Goal: Transaction & Acquisition: Purchase product/service

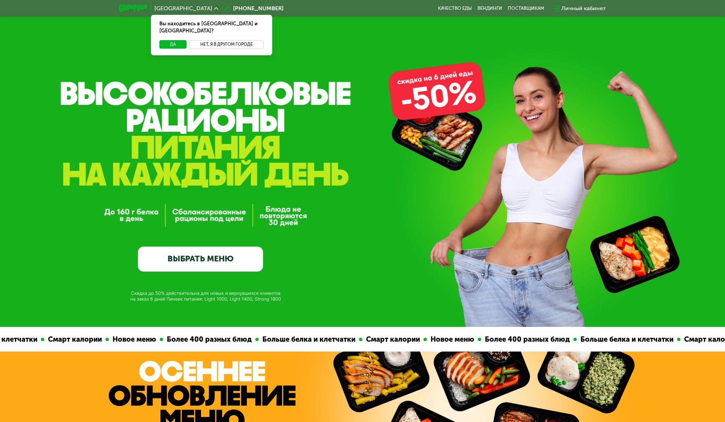
click at [222, 40] on button "Нет, я в другом городе" at bounding box center [226, 44] width 74 height 8
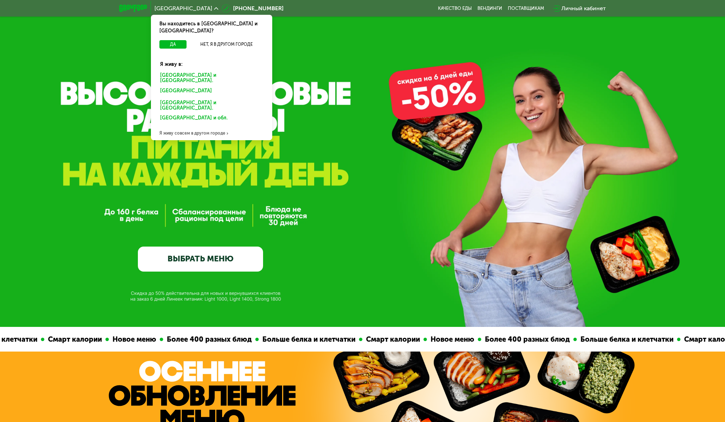
click at [200, 71] on div "[GEOGRAPHIC_DATA] и [GEOGRAPHIC_DATA]." at bounding box center [211, 78] width 113 height 15
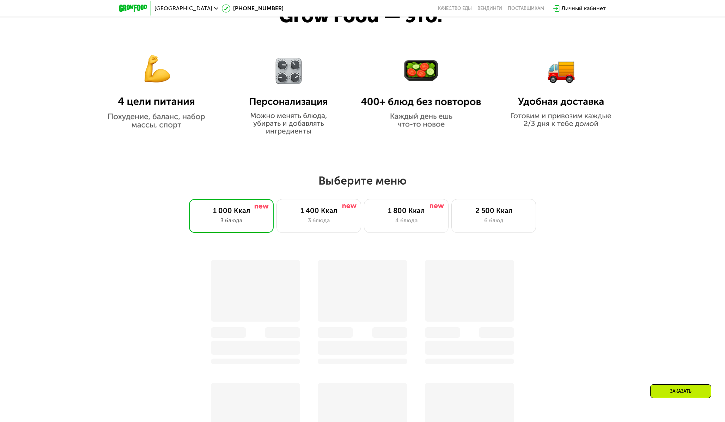
scroll to position [473, 0]
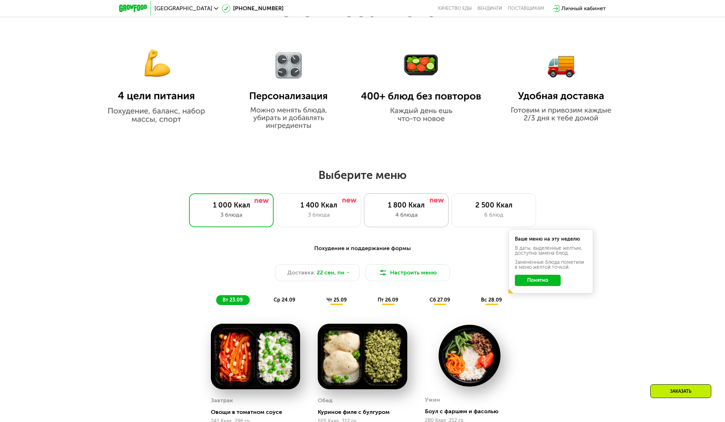
click at [429, 208] on div "1 800 Ккал" at bounding box center [406, 205] width 70 height 8
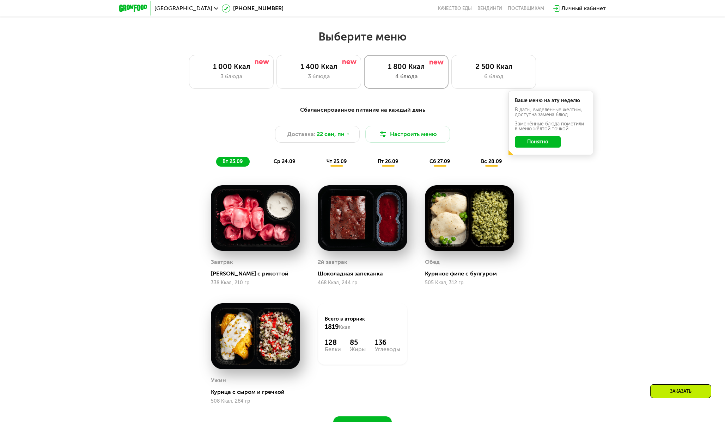
scroll to position [605, 0]
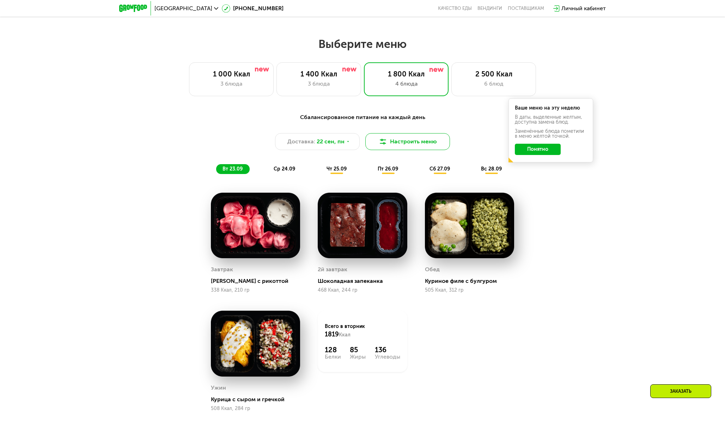
click at [406, 142] on button "Настроить меню" at bounding box center [407, 141] width 85 height 17
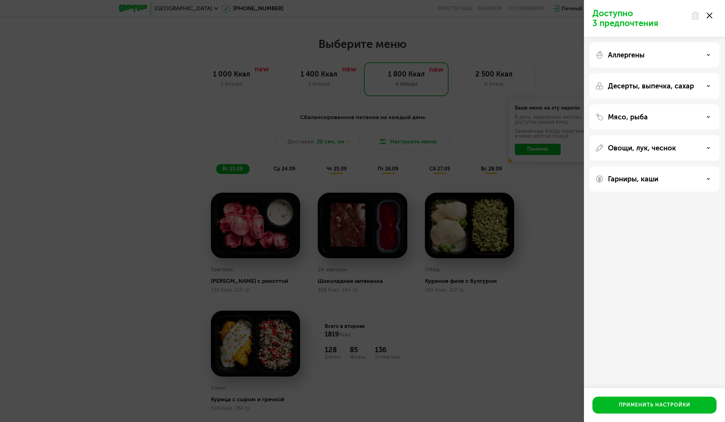
click at [656, 115] on div "Мясо, рыба" at bounding box center [654, 117] width 118 height 8
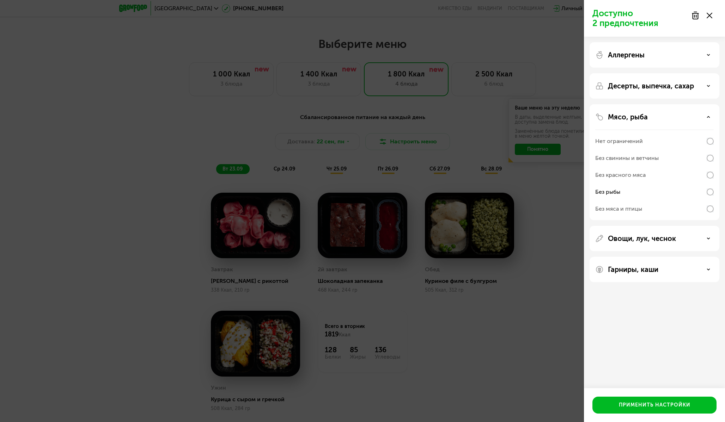
click at [706, 55] on div "Аллергены" at bounding box center [654, 55] width 118 height 8
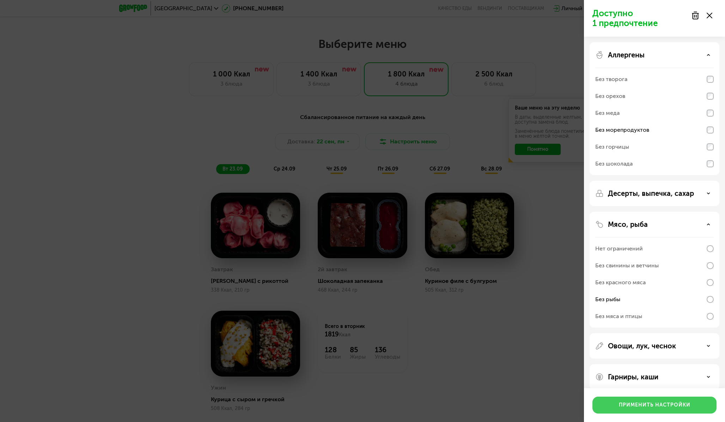
click at [656, 405] on div "Применить настройки" at bounding box center [655, 405] width 72 height 7
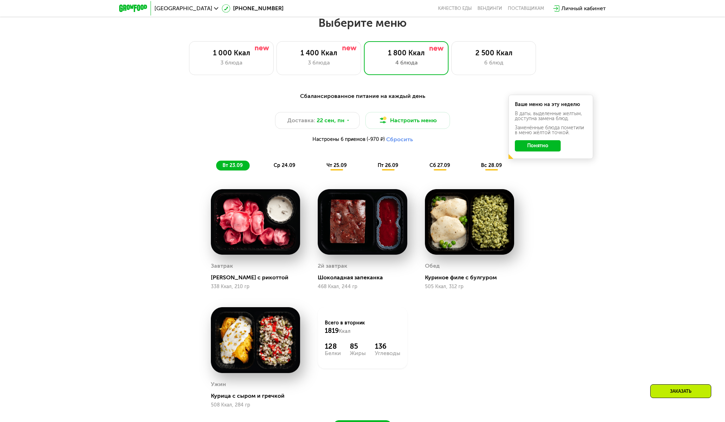
scroll to position [626, 0]
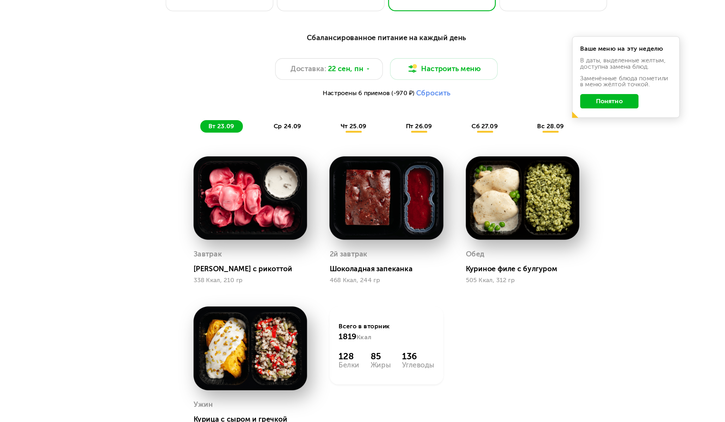
click at [290, 166] on span "ср 24.09" at bounding box center [285, 165] width 22 height 6
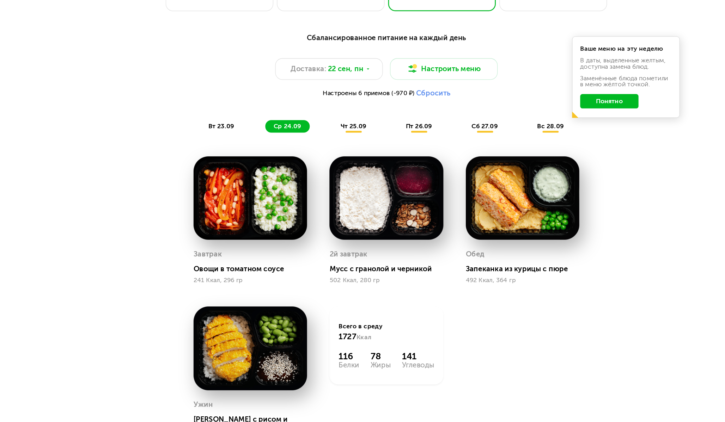
click at [344, 166] on span "чт 25.09" at bounding box center [336, 165] width 20 height 6
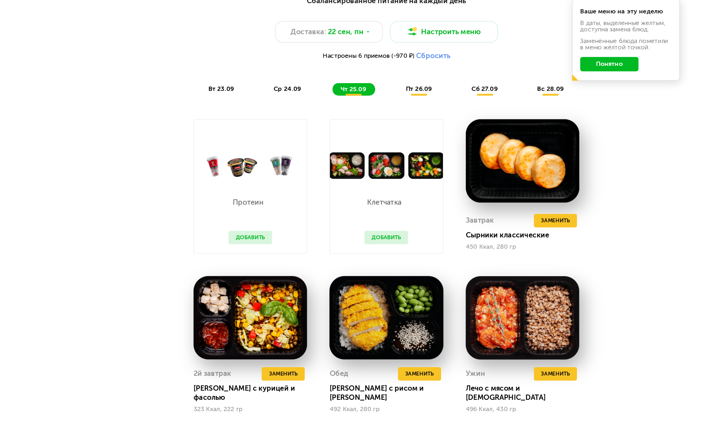
scroll to position [633, 0]
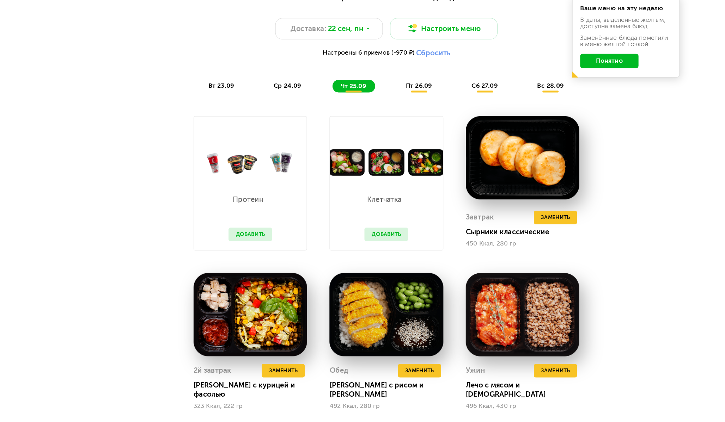
click at [263, 276] on button "Добавить" at bounding box center [255, 274] width 34 height 11
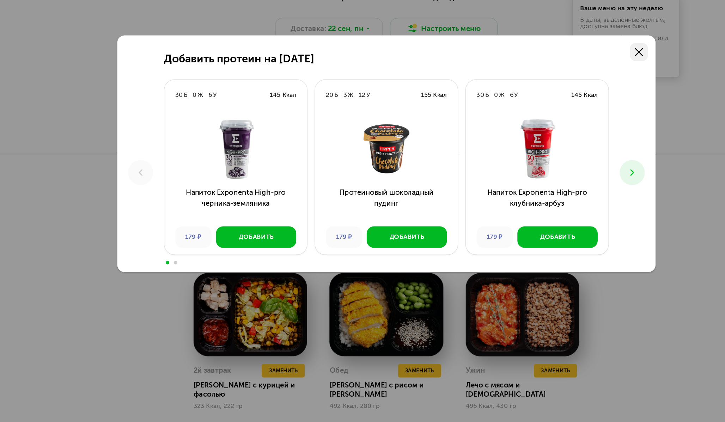
click at [560, 133] on icon at bounding box center [561, 131] width 6 height 6
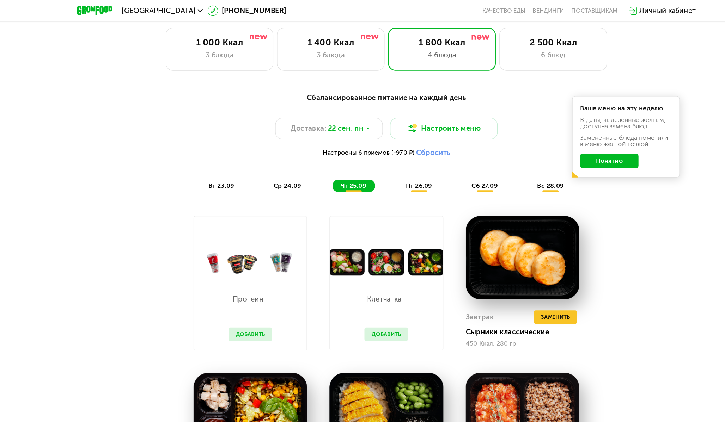
scroll to position [645, 0]
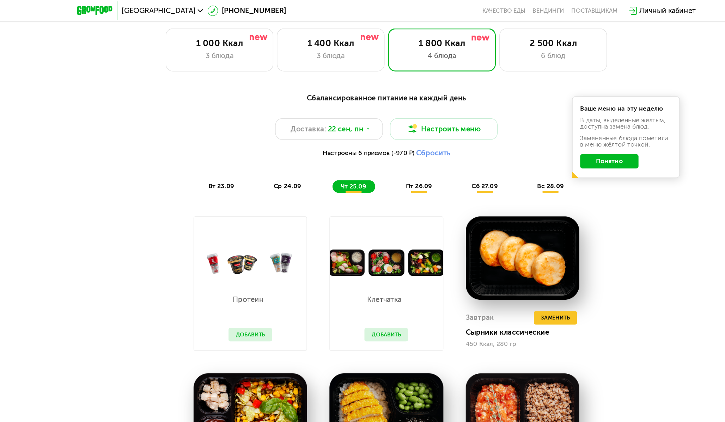
click at [393, 146] on span "пт 26.09" at bounding box center [388, 146] width 20 height 6
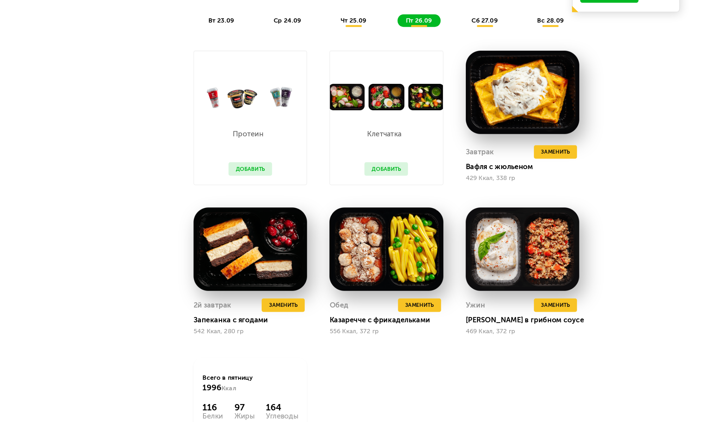
scroll to position [685, 0]
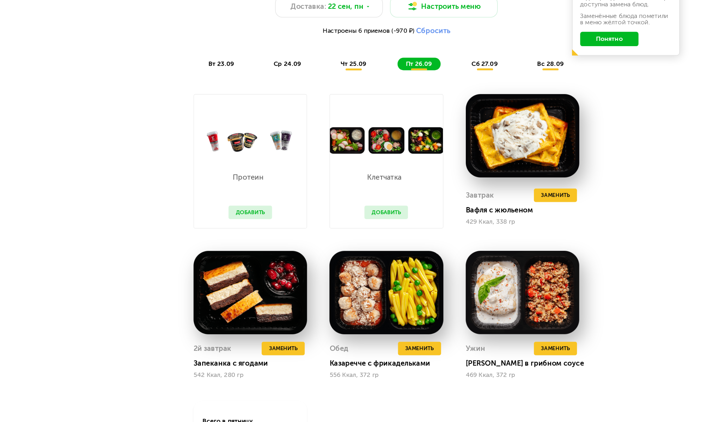
click at [433, 105] on span "сб 27.09" at bounding box center [439, 106] width 20 height 6
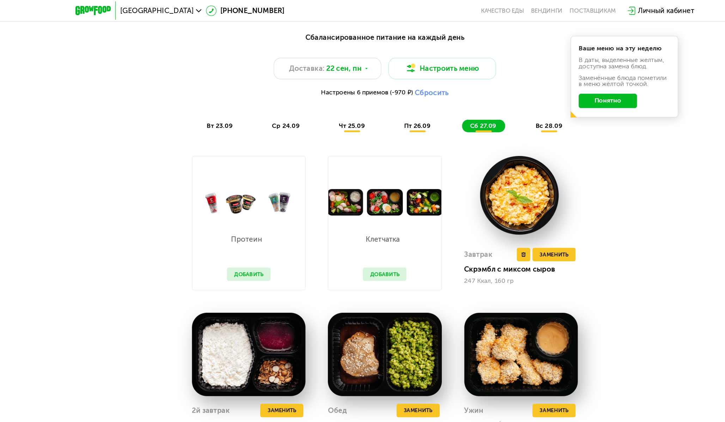
scroll to position [692, 0]
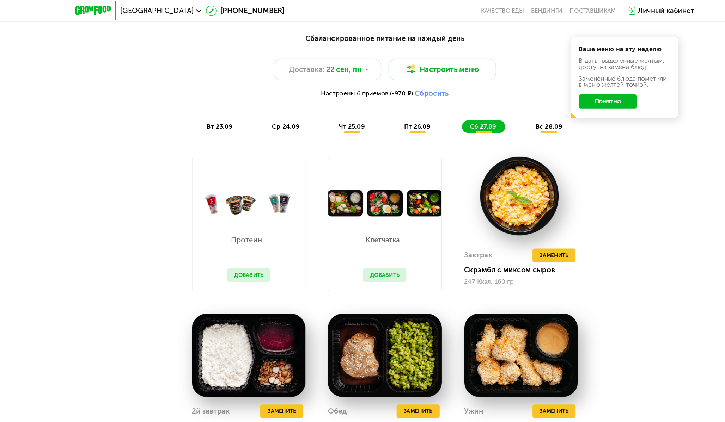
click at [543, 79] on button "Понятно" at bounding box center [538, 79] width 46 height 11
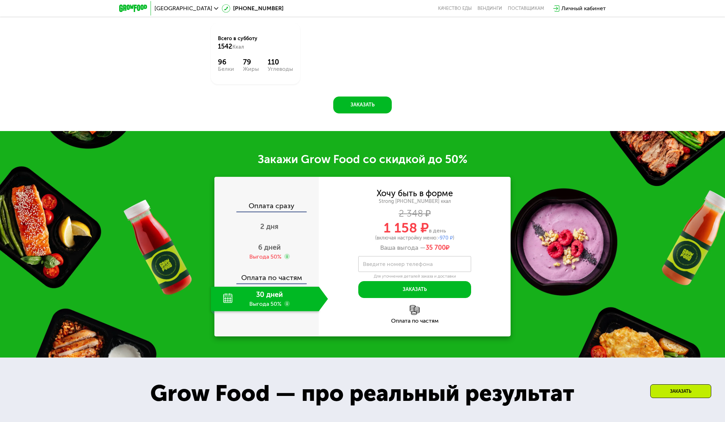
scroll to position [1040, 0]
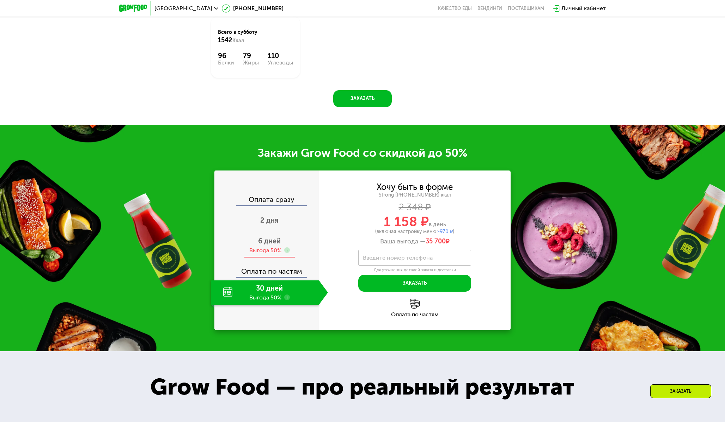
click at [267, 247] on div "Выгода 50%" at bounding box center [265, 251] width 32 height 8
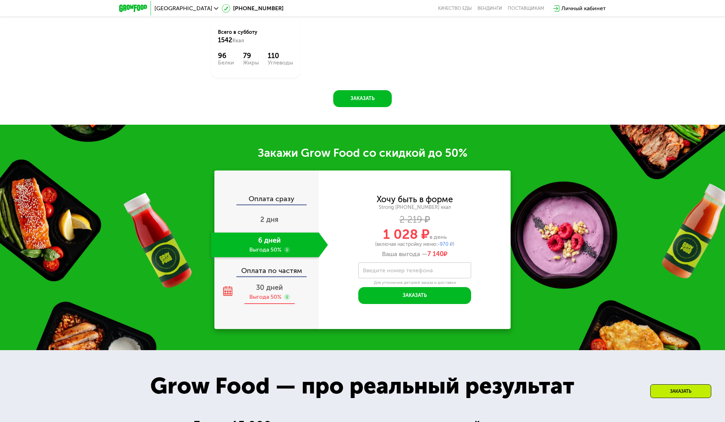
click at [269, 293] on div "Выгода 50%" at bounding box center [265, 297] width 32 height 8
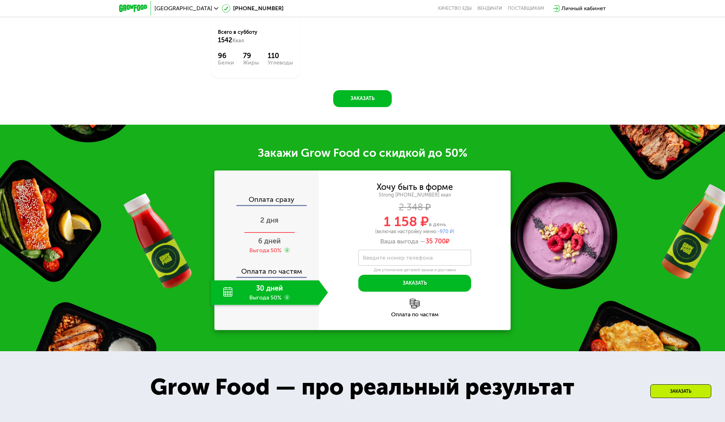
click at [260, 219] on div "2 дня" at bounding box center [269, 221] width 117 height 25
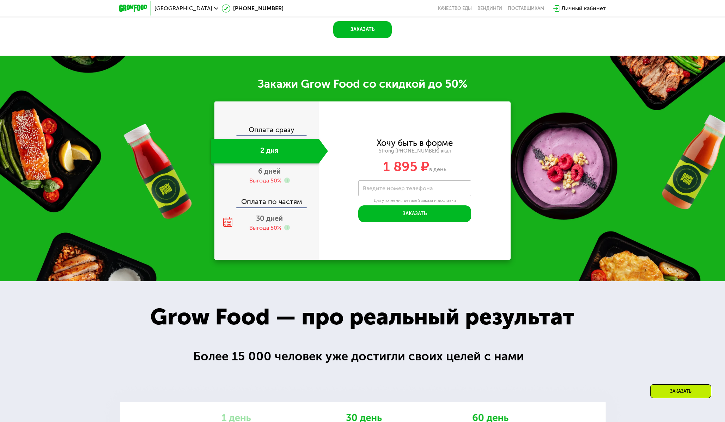
scroll to position [970, 0]
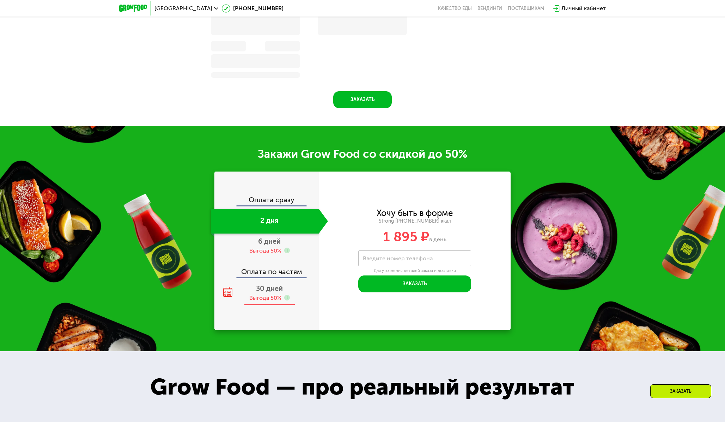
click at [270, 296] on div "Выгода 50%" at bounding box center [265, 298] width 32 height 8
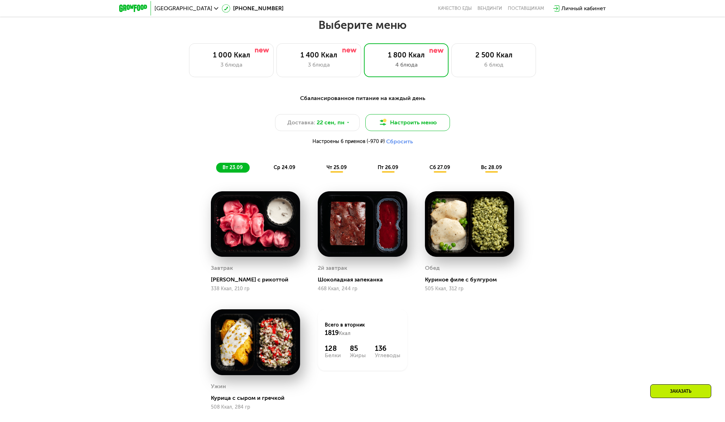
scroll to position [625, 0]
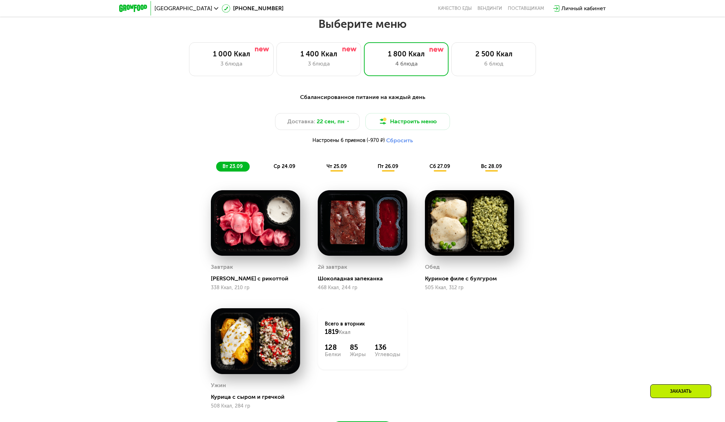
click at [282, 166] on span "ср 24.09" at bounding box center [285, 167] width 22 height 6
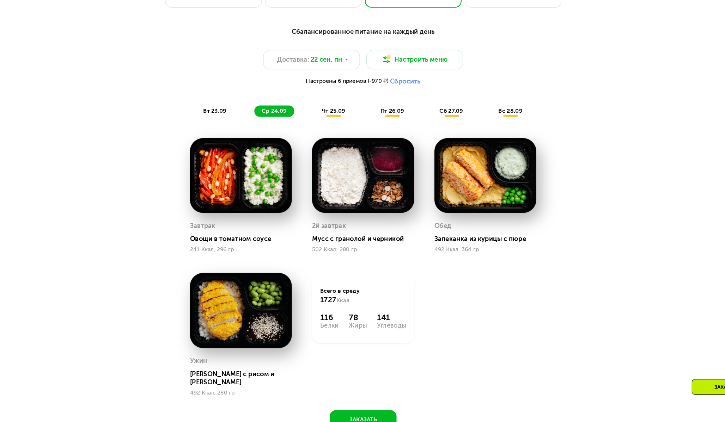
scroll to position [642, 0]
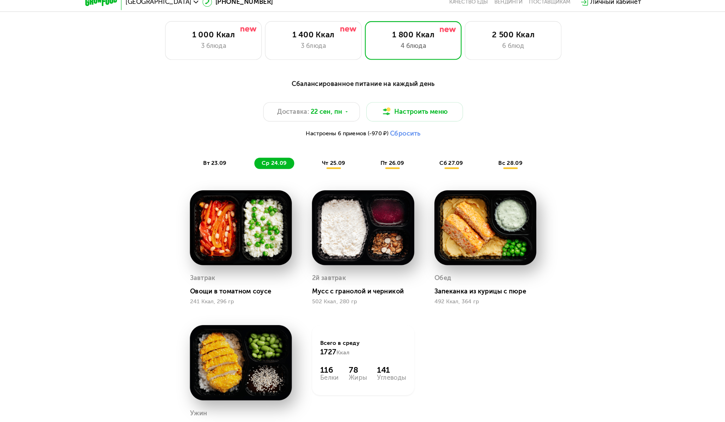
click at [335, 152] on span "чт 25.09" at bounding box center [336, 150] width 20 height 6
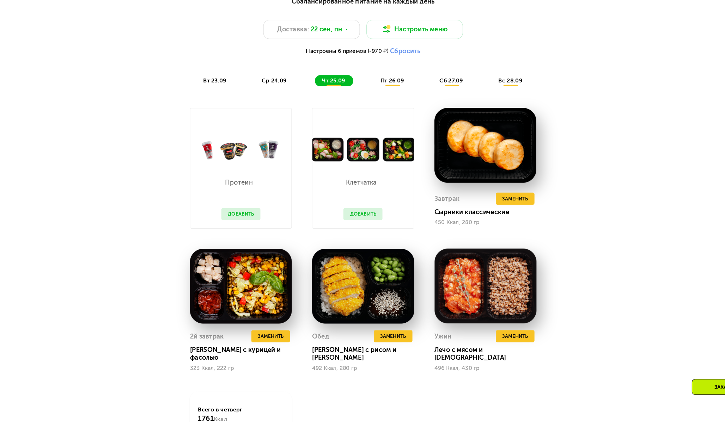
scroll to position [673, 0]
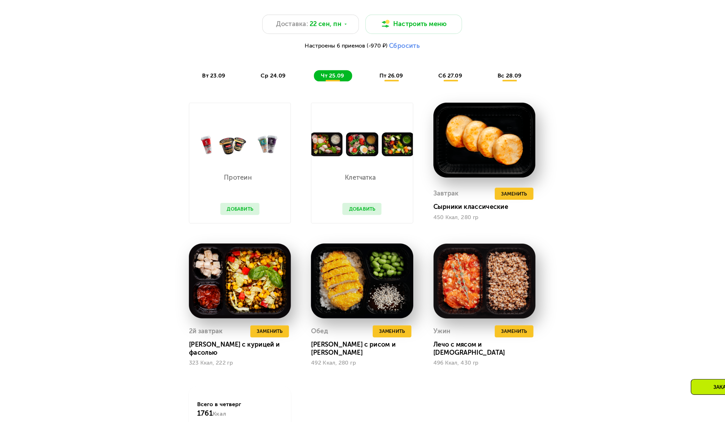
click at [379, 123] on div "пт 26.09" at bounding box center [388, 119] width 34 height 10
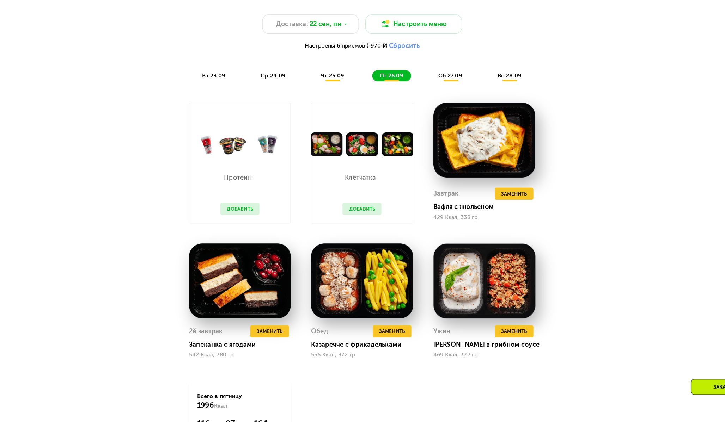
click at [435, 118] on span "сб 27.09" at bounding box center [439, 119] width 20 height 6
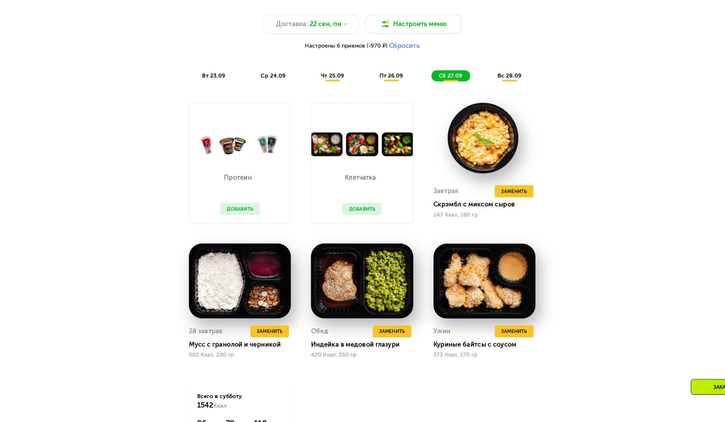
click at [493, 115] on div "вс 28.09" at bounding box center [491, 119] width 34 height 10
